Goal: Find specific page/section: Find specific page/section

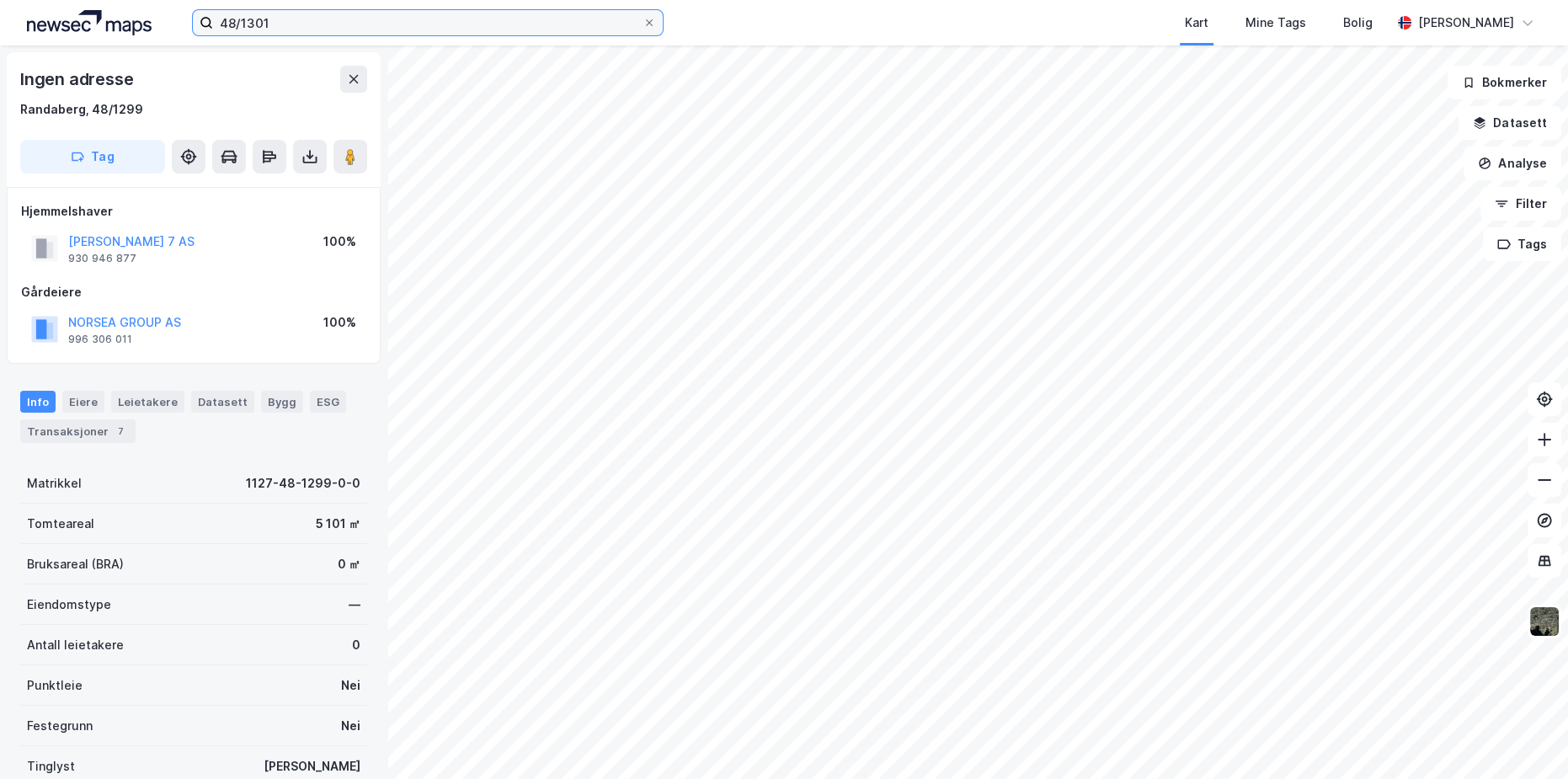
click at [308, 34] on input "48/1301" at bounding box center [427, 22] width 429 height 25
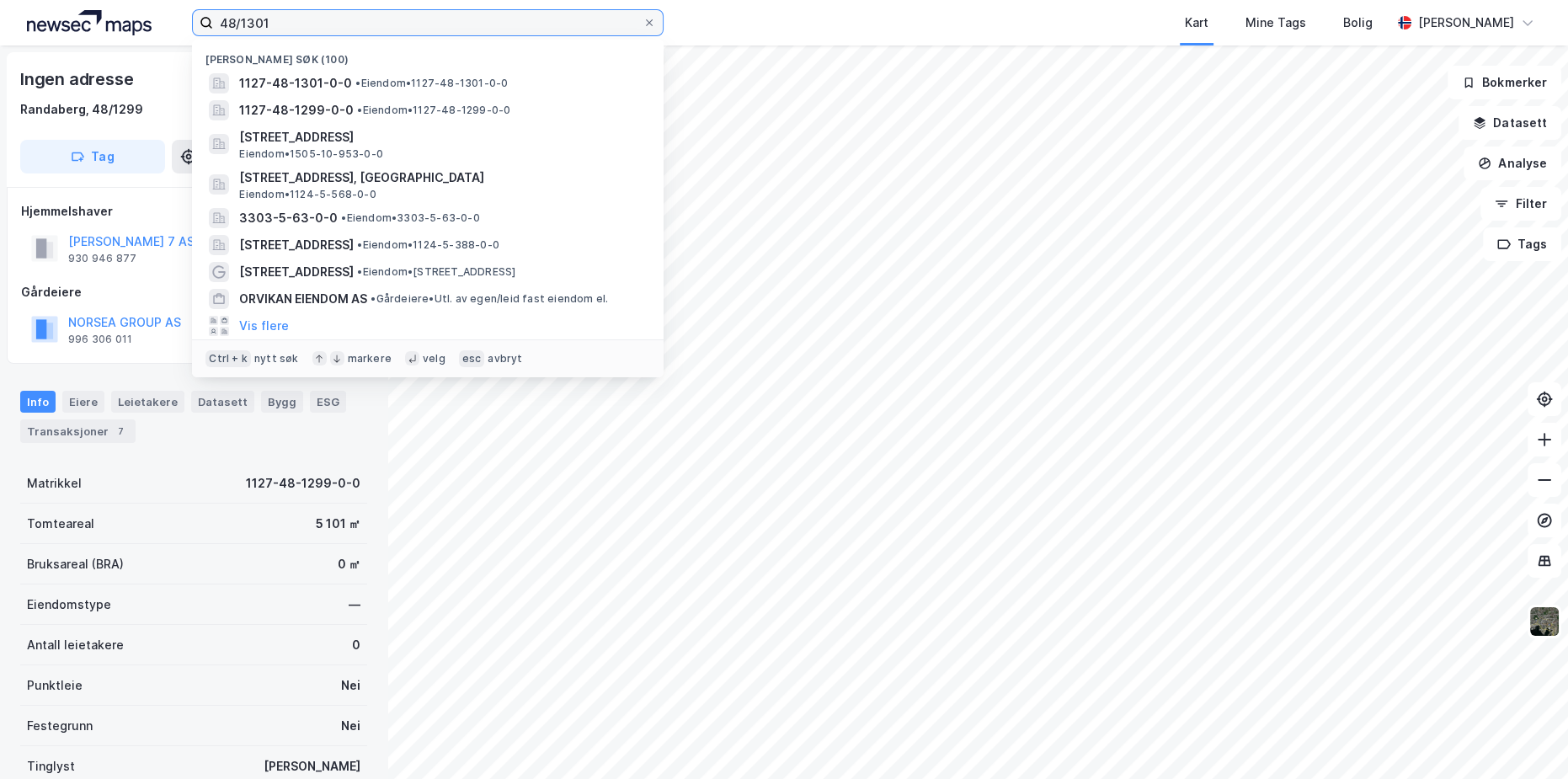
click at [308, 34] on input "48/1301" at bounding box center [427, 22] width 429 height 25
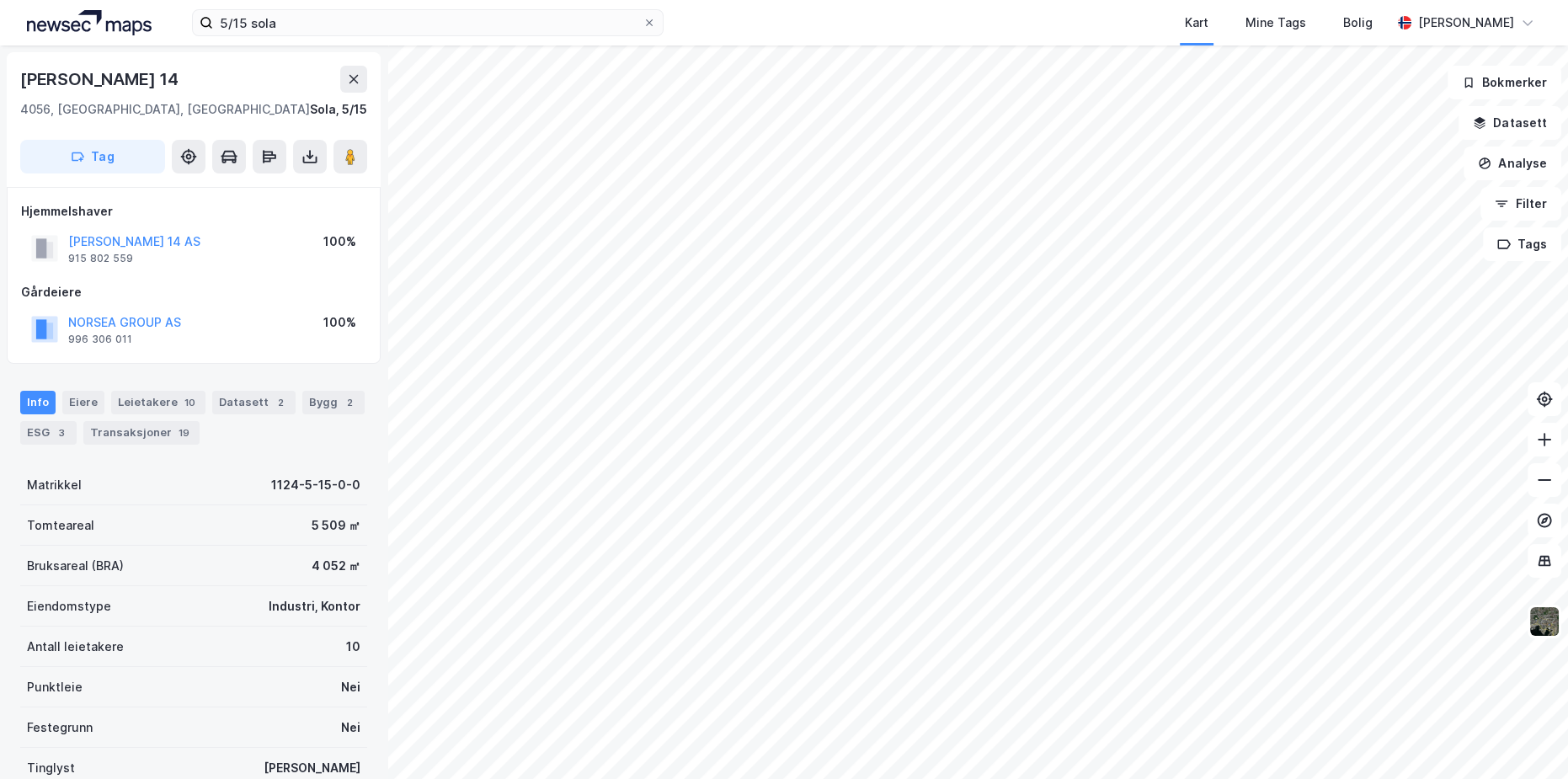
click at [941, 0] on html "5/15 sola Kart Mine Tags [PERSON_NAME] [PERSON_NAME] Risavika Havnering 14 4056…" at bounding box center [784, 390] width 1568 height 779
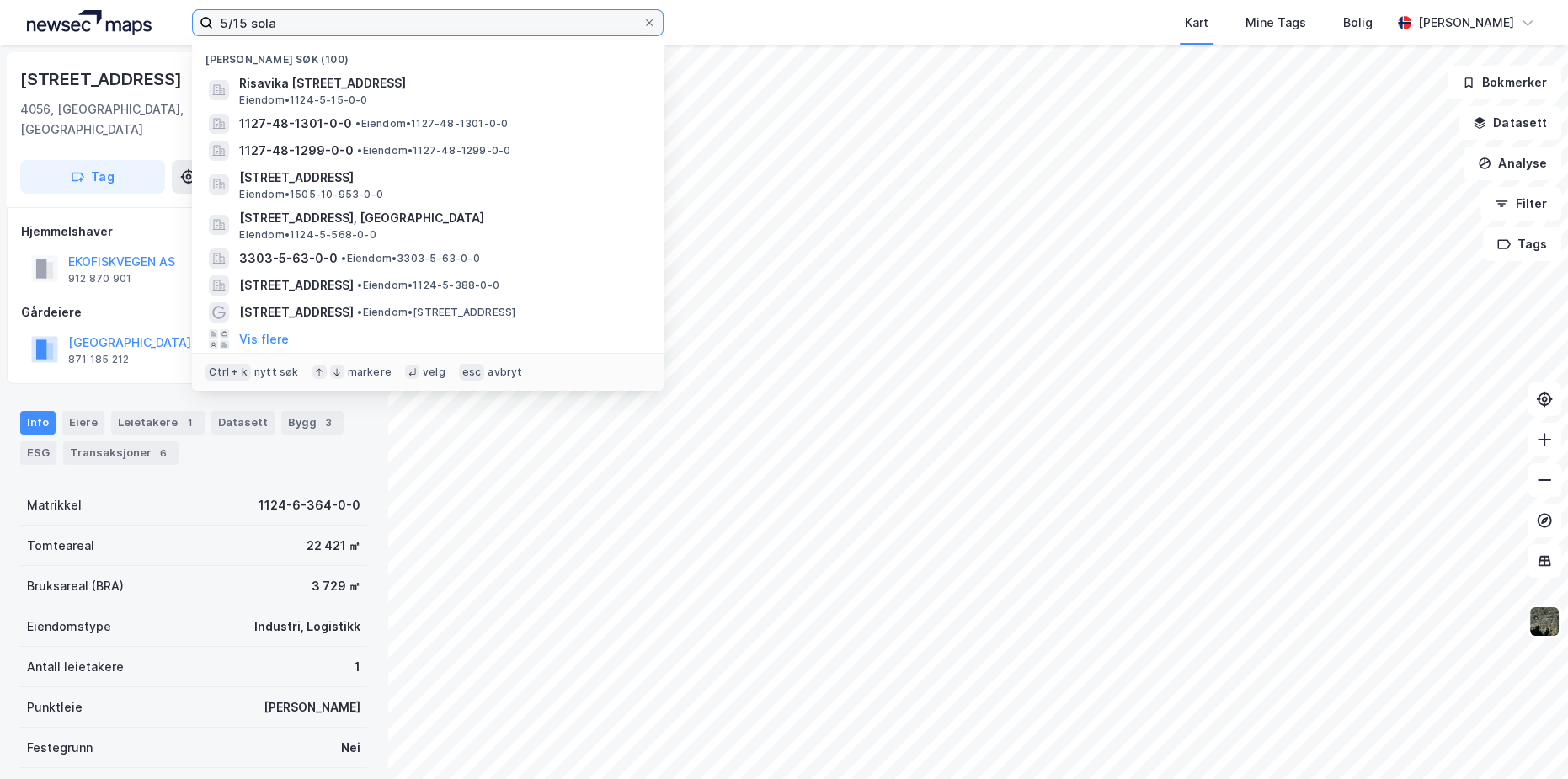
click at [245, 21] on input "5/15 sola" at bounding box center [427, 22] width 429 height 25
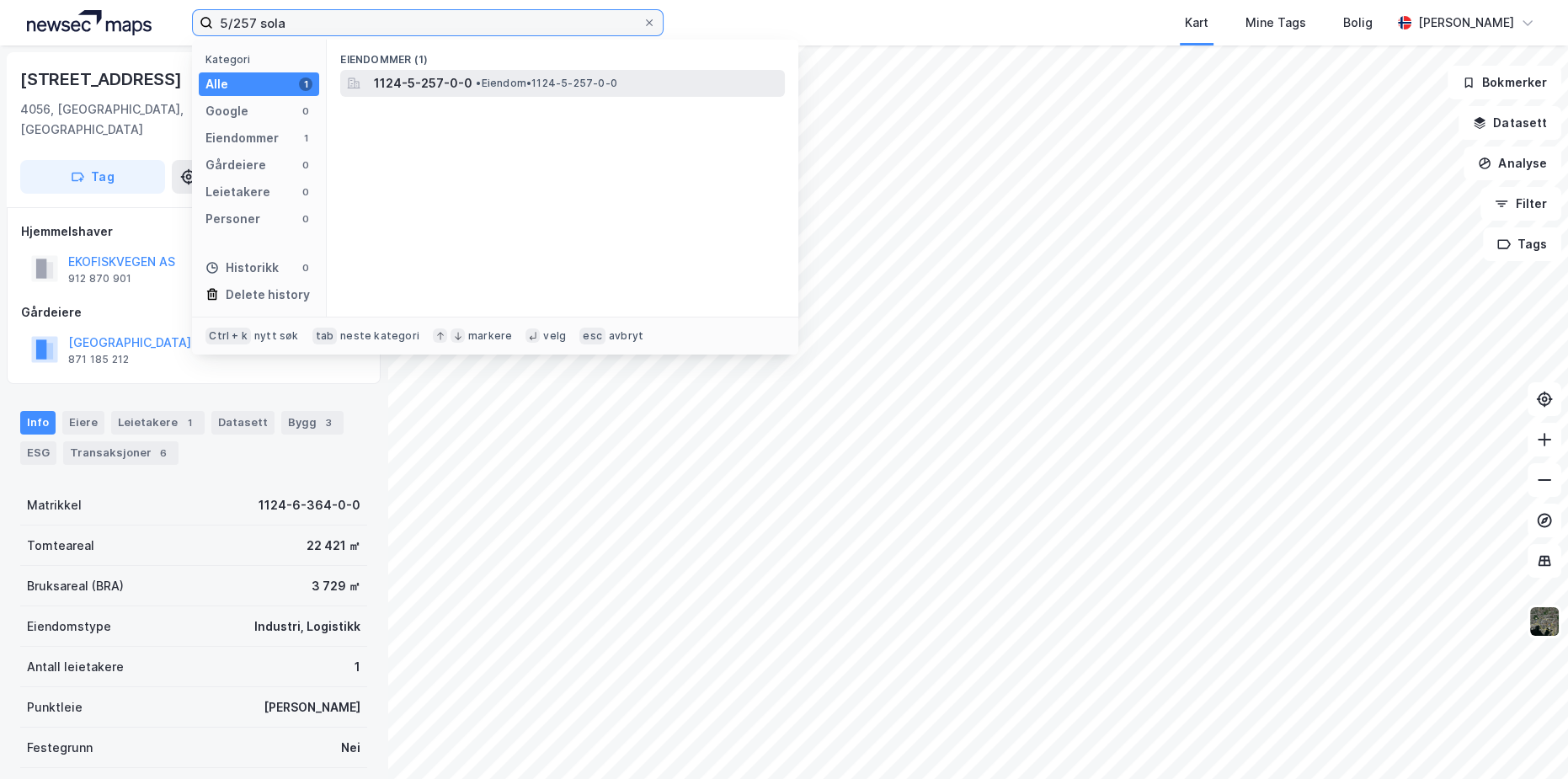
type input "5/257 sola"
